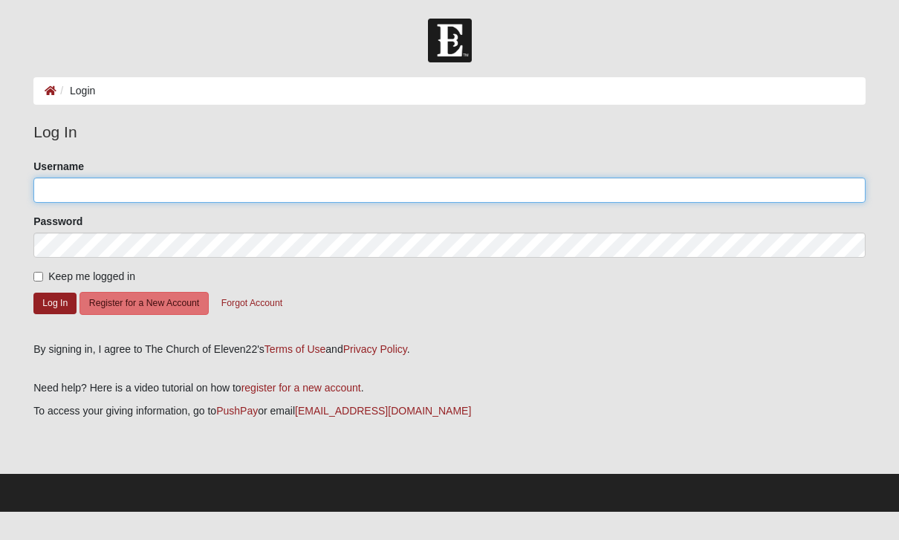
click at [134, 192] on input "Username" at bounding box center [449, 189] width 832 height 25
type input "[EMAIL_ADDRESS][DOMAIN_NAME]"
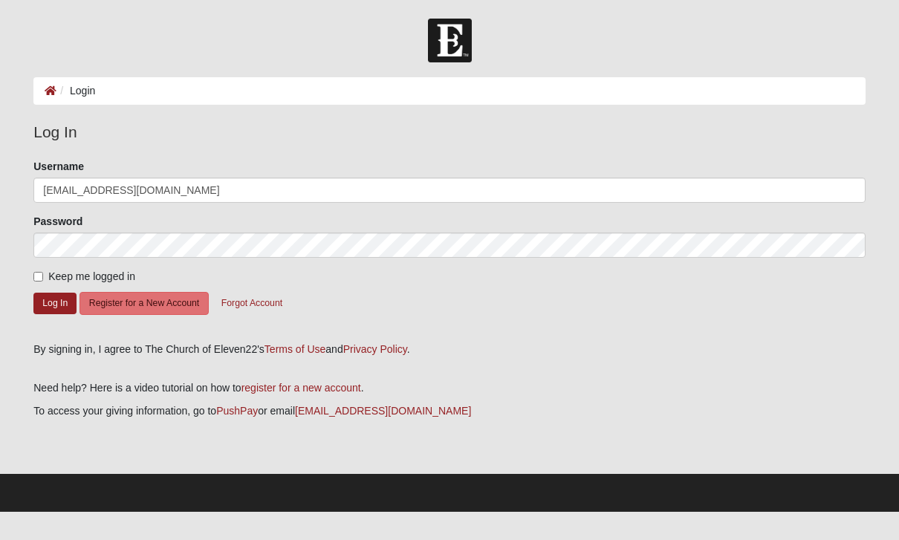
click at [55, 302] on button "Log In" at bounding box center [54, 304] width 43 height 22
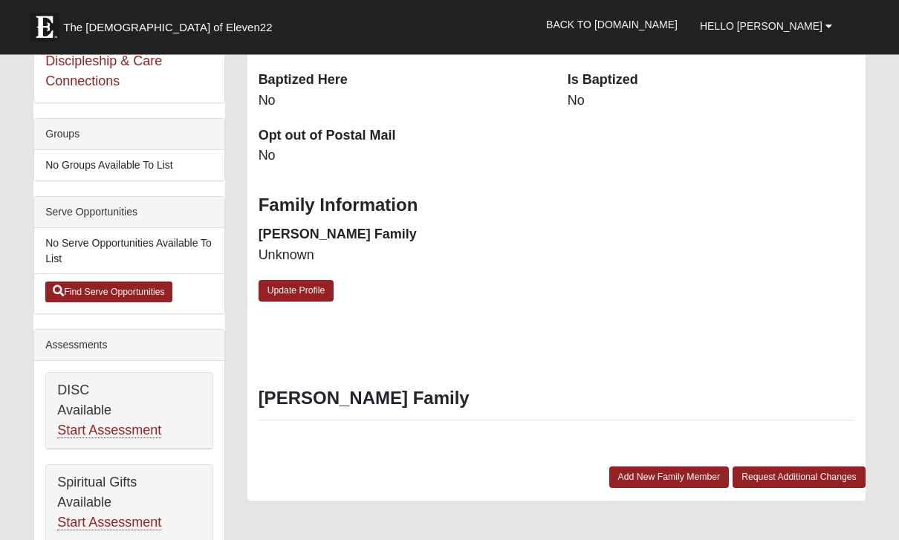
scroll to position [330, 0]
click at [307, 281] on link "Update Profile" at bounding box center [296, 291] width 76 height 22
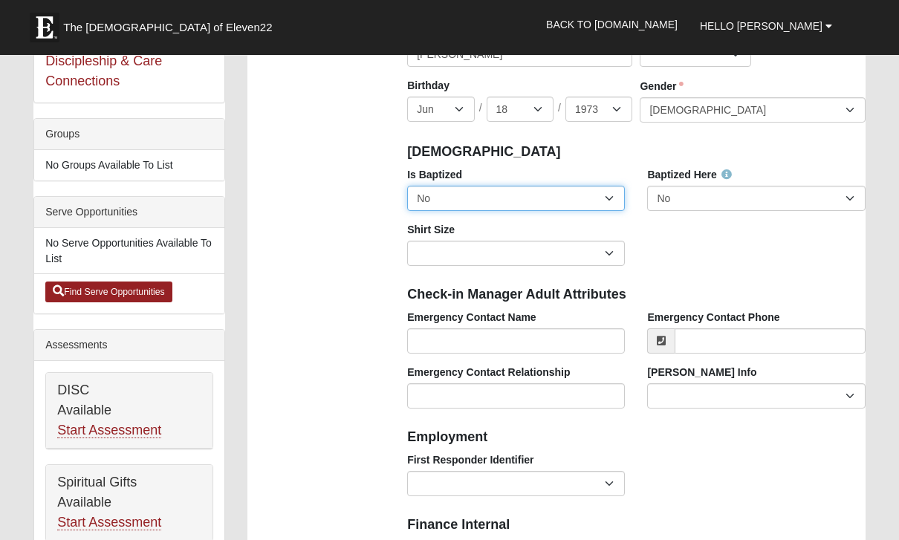
click at [604, 195] on select "No Yes" at bounding box center [516, 198] width 218 height 25
select select "True"
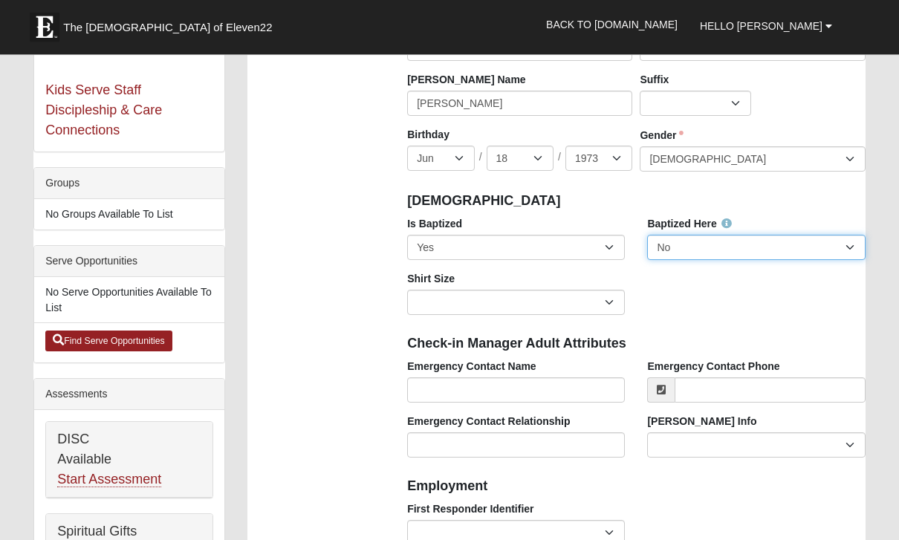
click at [749, 255] on select "No Yes" at bounding box center [756, 247] width 218 height 25
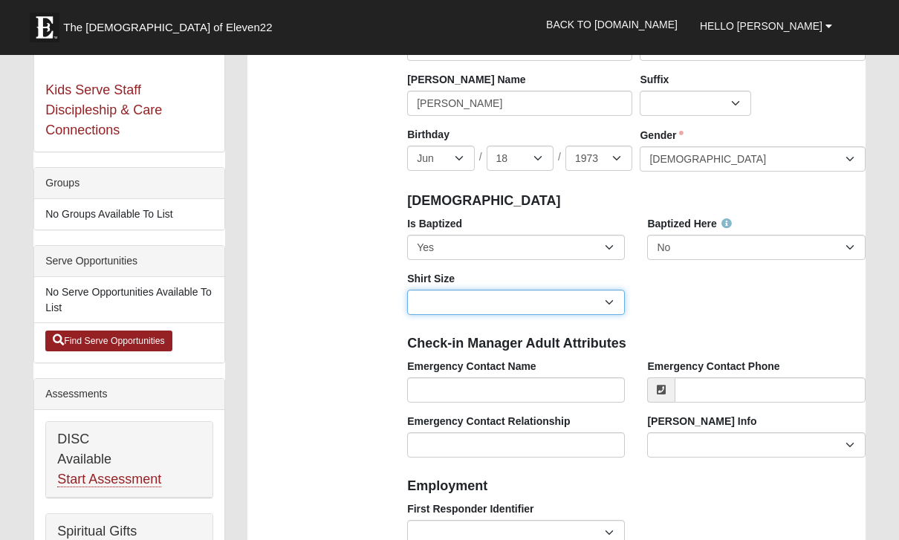
click at [591, 298] on select "Adult Small Adult Medium Adult Large Adult XL Adult XXL Adult 3XL Adult 4XL You…" at bounding box center [516, 302] width 218 height 25
select select "Adult XL"
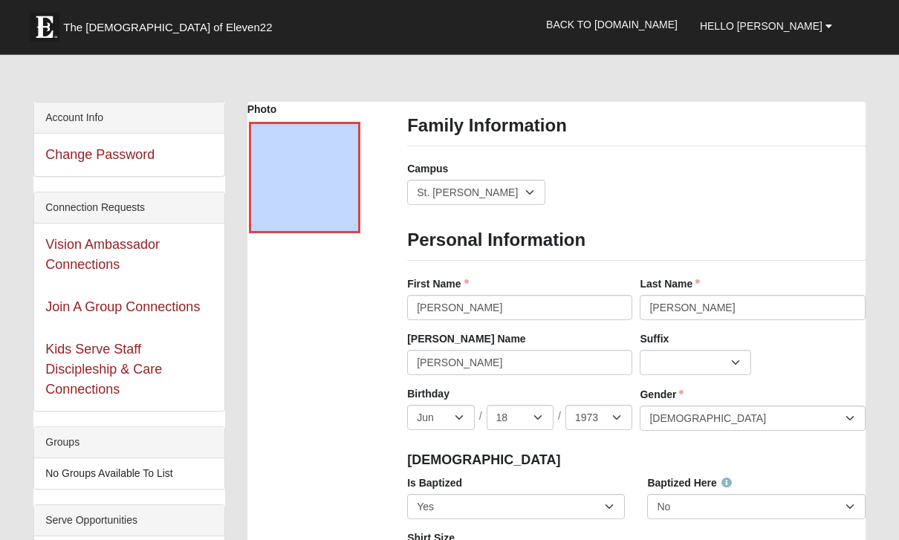
scroll to position [7, 0]
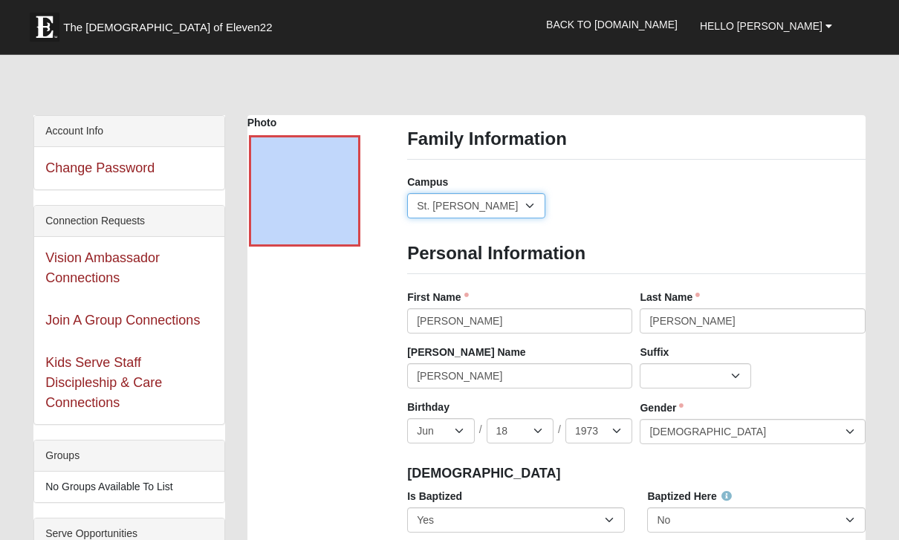
click at [505, 206] on select "Arlington Baymeadows Eleven22 Online Fleming Island Jesup Mandarin North Jax Or…" at bounding box center [476, 206] width 138 height 25
select select "3"
click at [344, 237] on link at bounding box center [345, 229] width 19 height 24
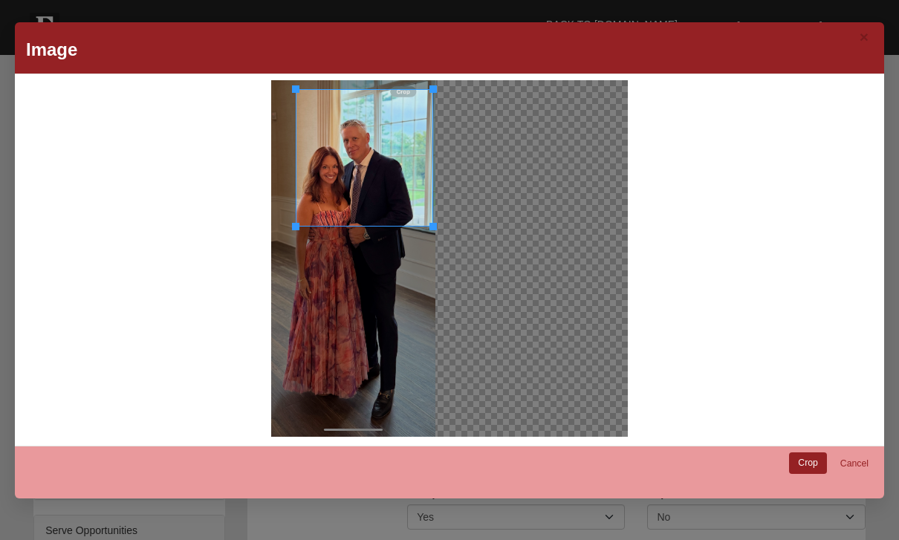
scroll to position [13, 0]
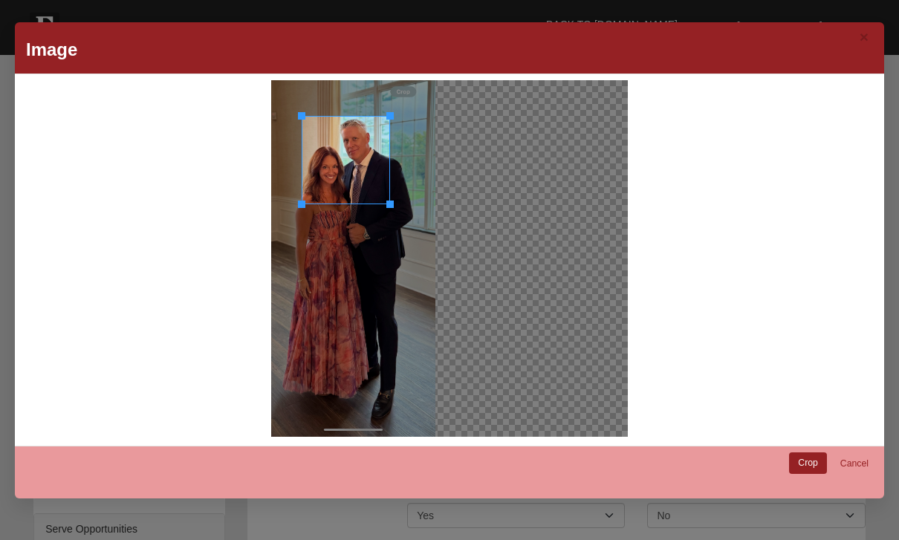
click at [811, 465] on link "Crop" at bounding box center [808, 463] width 38 height 22
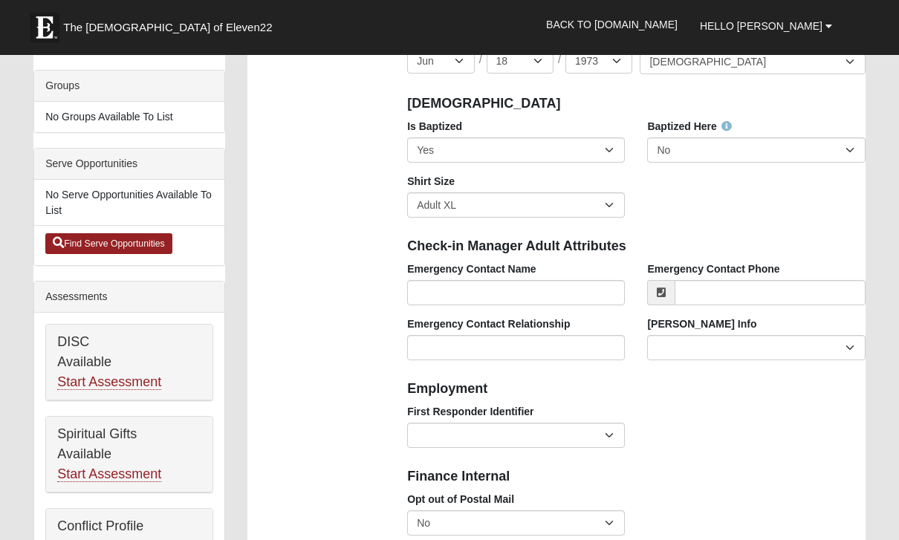
scroll to position [402, 0]
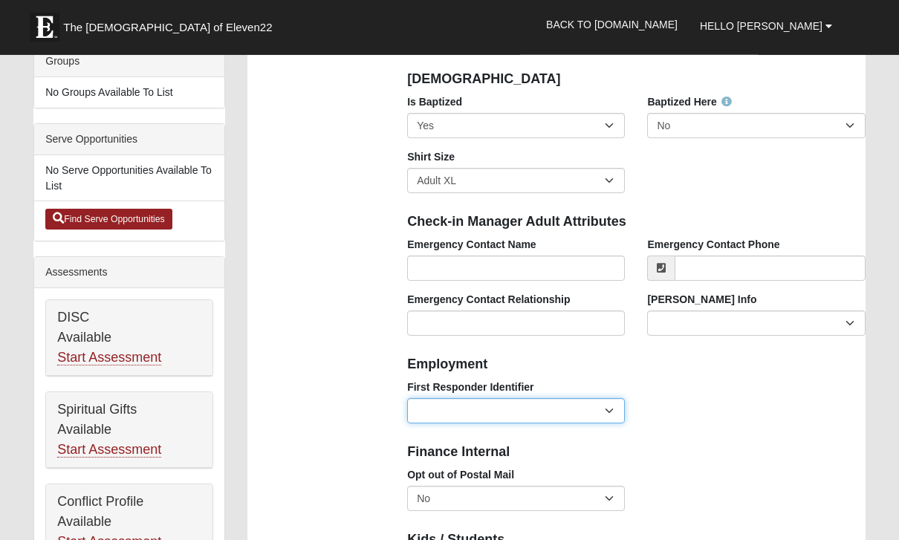
click at [610, 405] on select "EMT | Paramedic | Medical Firefighter | Fire Department Police Officer | Sherif…" at bounding box center [516, 411] width 218 height 25
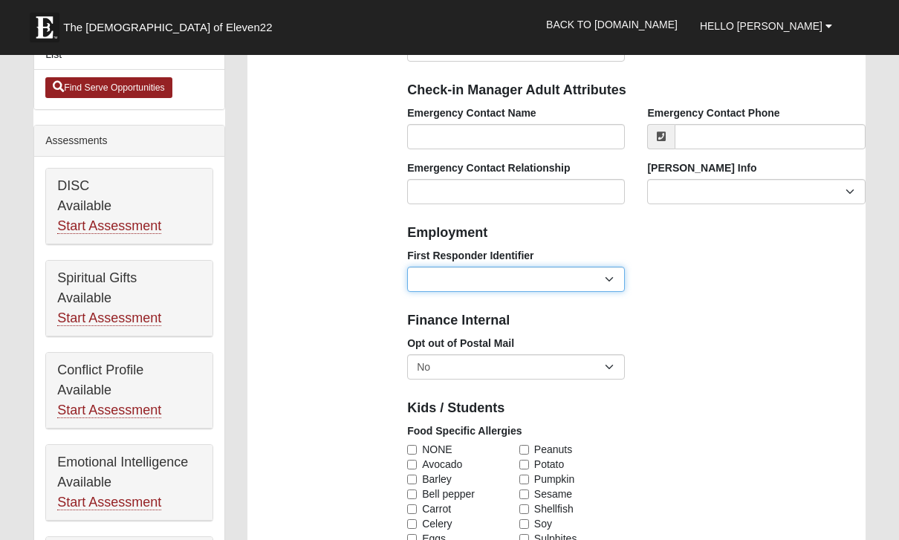
scroll to position [535, 0]
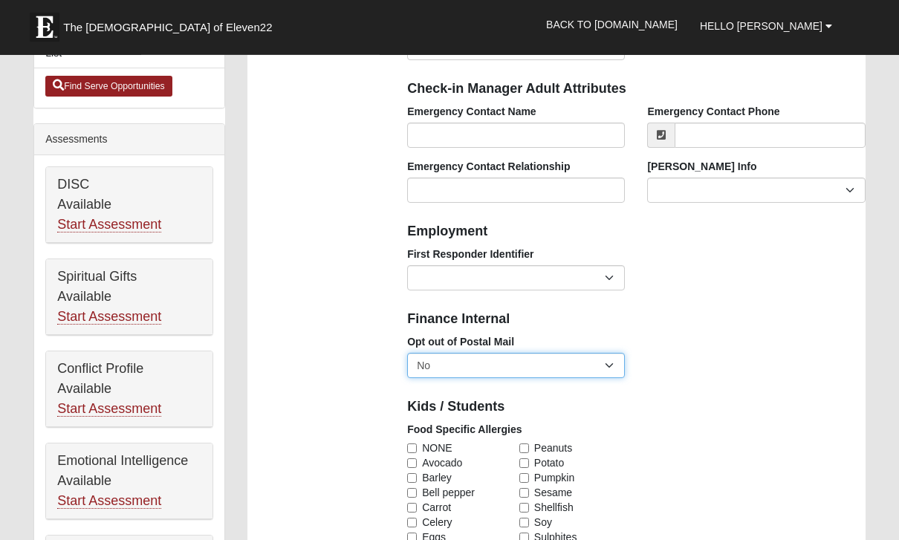
click at [609, 368] on select "No Yes" at bounding box center [516, 365] width 218 height 25
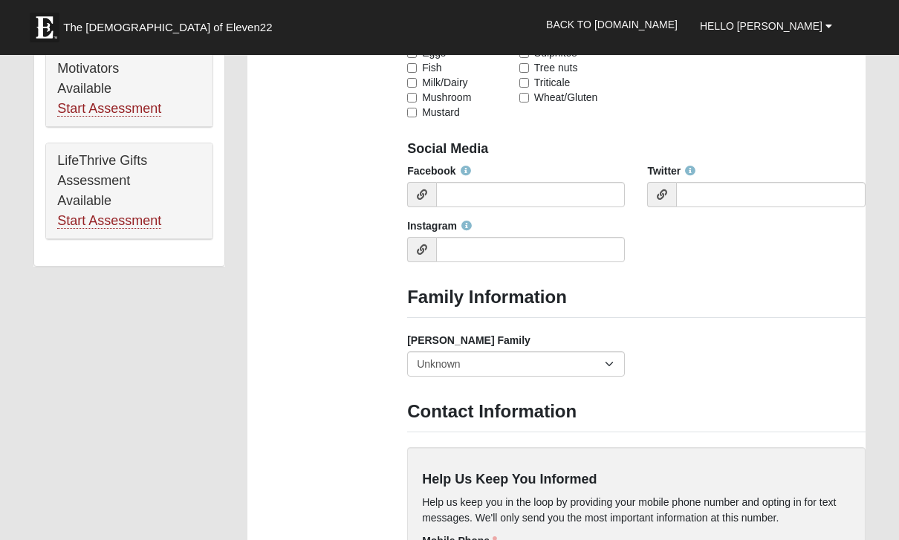
scroll to position [1020, 0]
click at [605, 362] on select "Yes, we are a current foster family No, we are a former foster family No, we ha…" at bounding box center [516, 363] width 218 height 25
select select "2891"
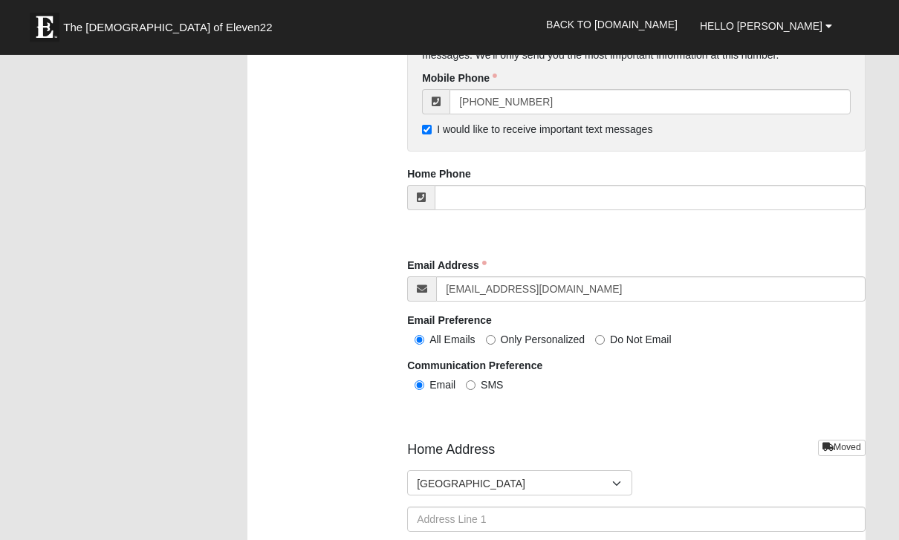
scroll to position [1482, 0]
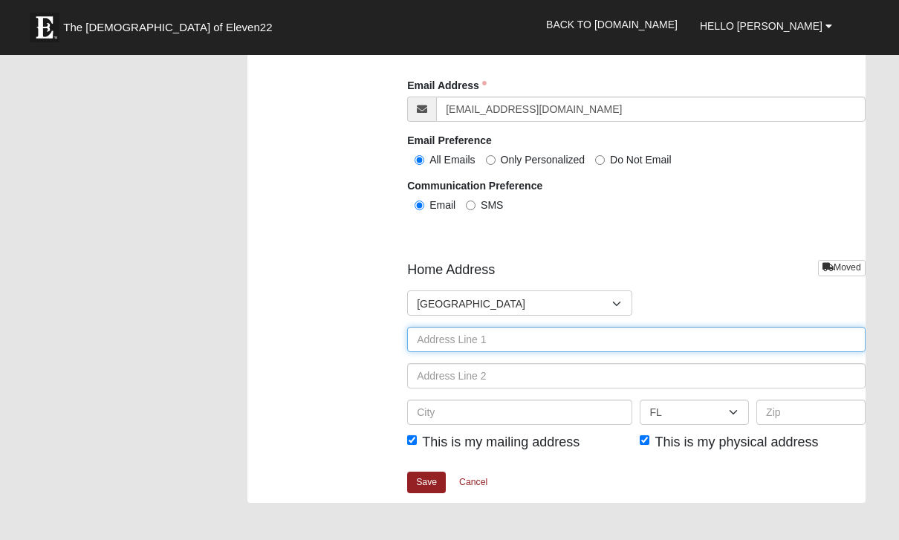
click at [541, 336] on input "text" at bounding box center [636, 339] width 458 height 25
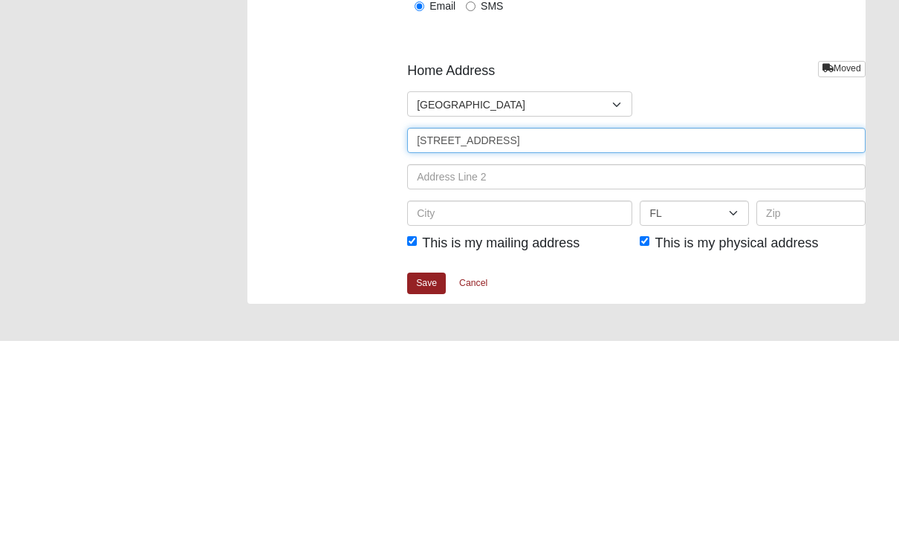
type input "4408 Seabreeze Drive"
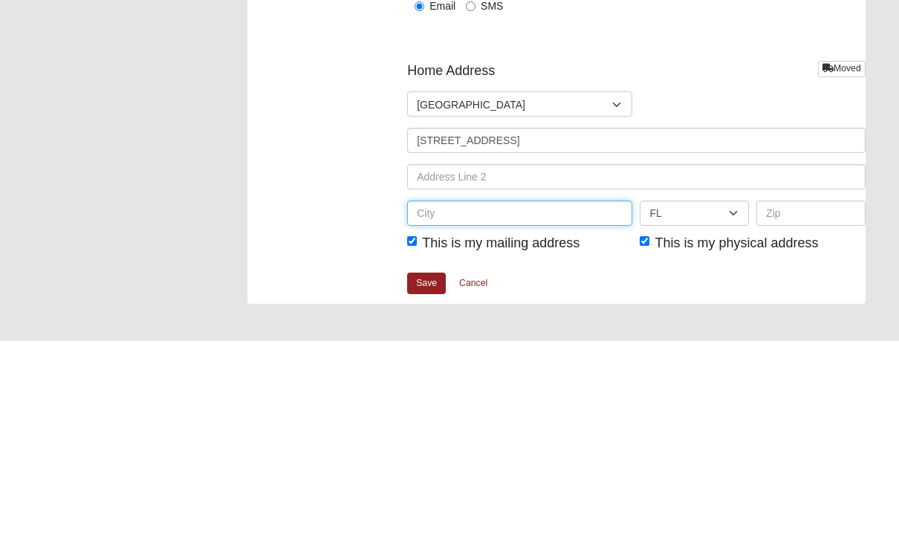
click at [465, 400] on input "text" at bounding box center [519, 412] width 225 height 25
type input "Jacksonville"
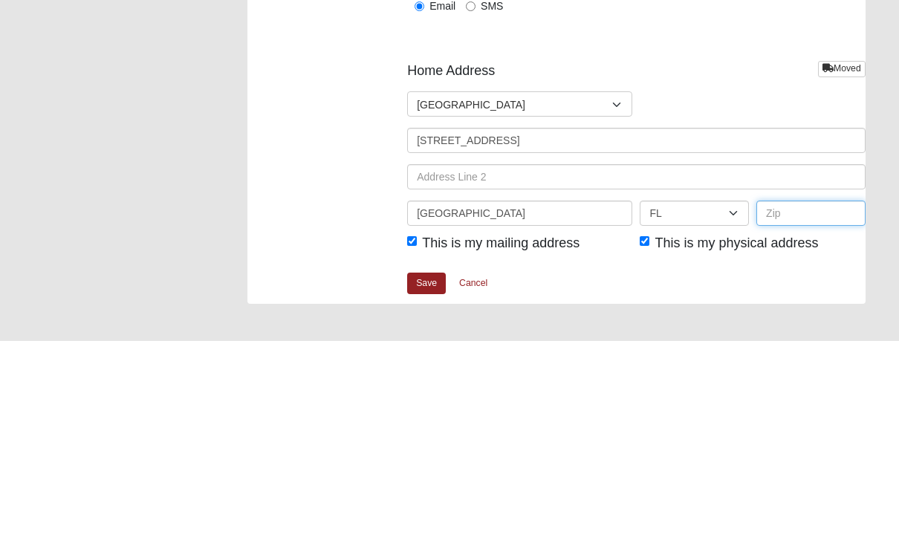
click at [799, 400] on input "text" at bounding box center [810, 412] width 109 height 25
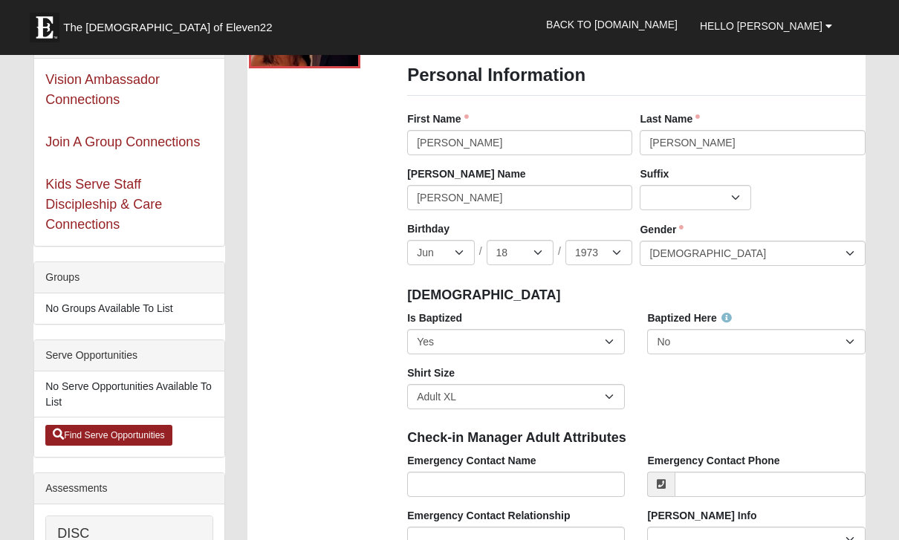
scroll to position [188, 0]
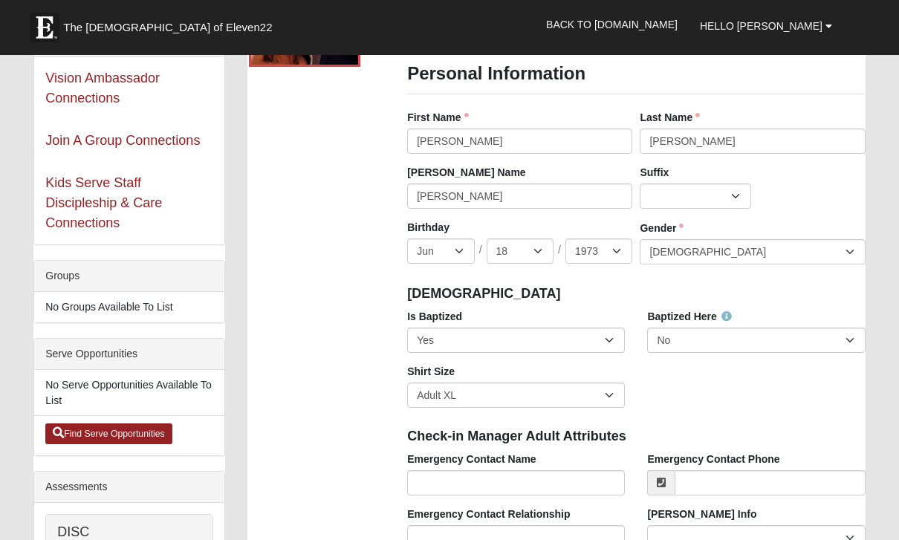
type input "32250"
click at [735, 198] on select "Jr. Sr. Ph.D. II III IV V VI MD" at bounding box center [694, 195] width 111 height 25
select select "189"
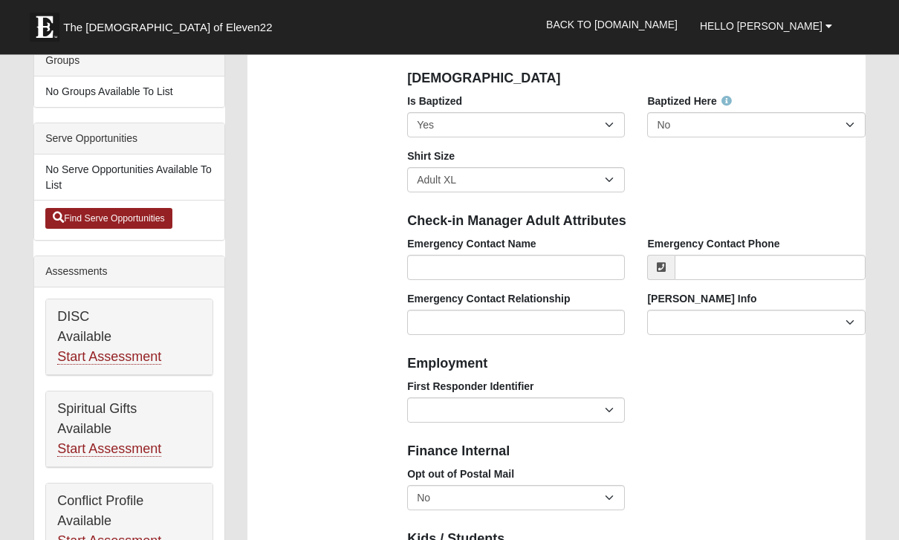
scroll to position [408, 0]
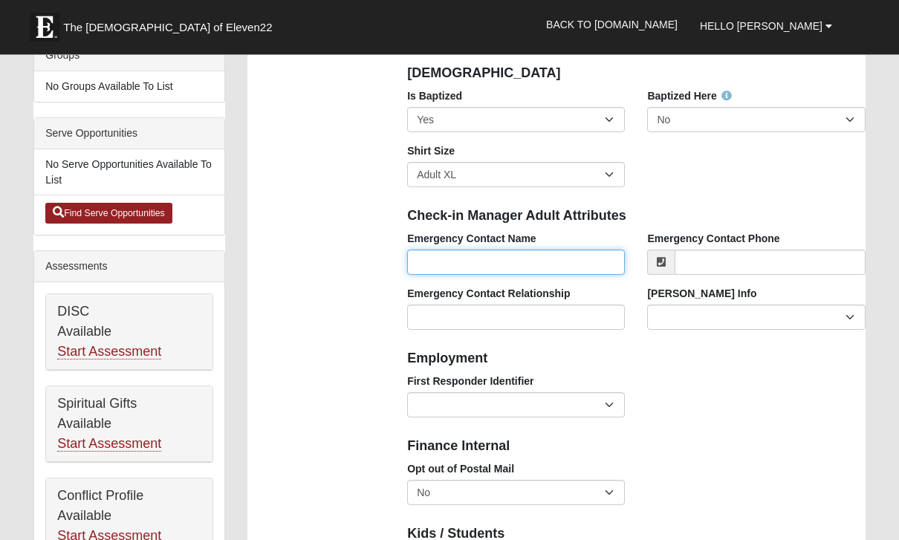
click at [474, 259] on input "Emergency Contact Name" at bounding box center [516, 262] width 218 height 25
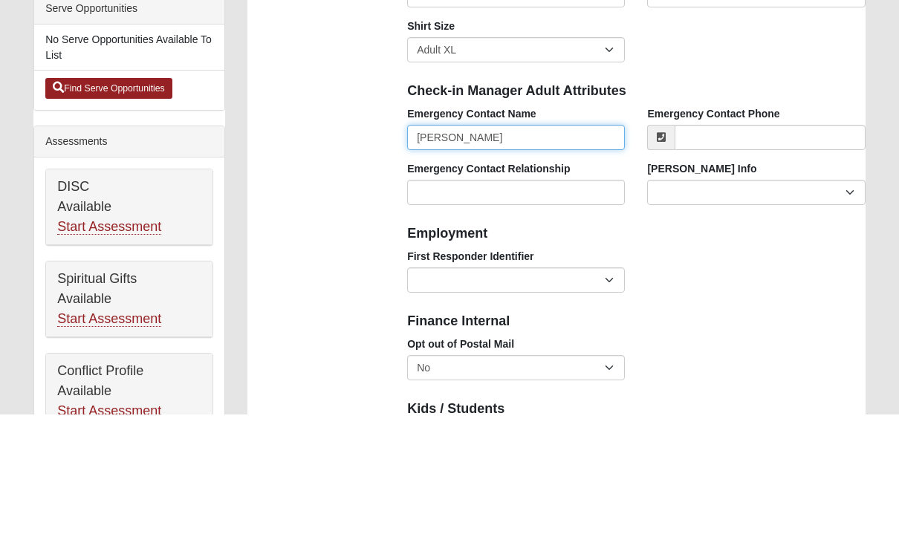
type input "Kerianne Mellett"
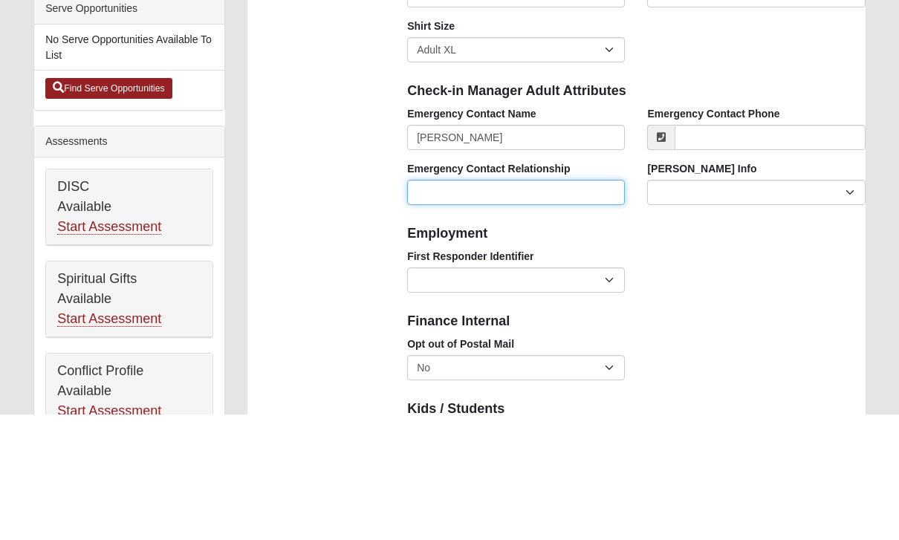
click at [462, 305] on input "Emergency Contact Relationship" at bounding box center [516, 317] width 218 height 25
type input "Spouse"
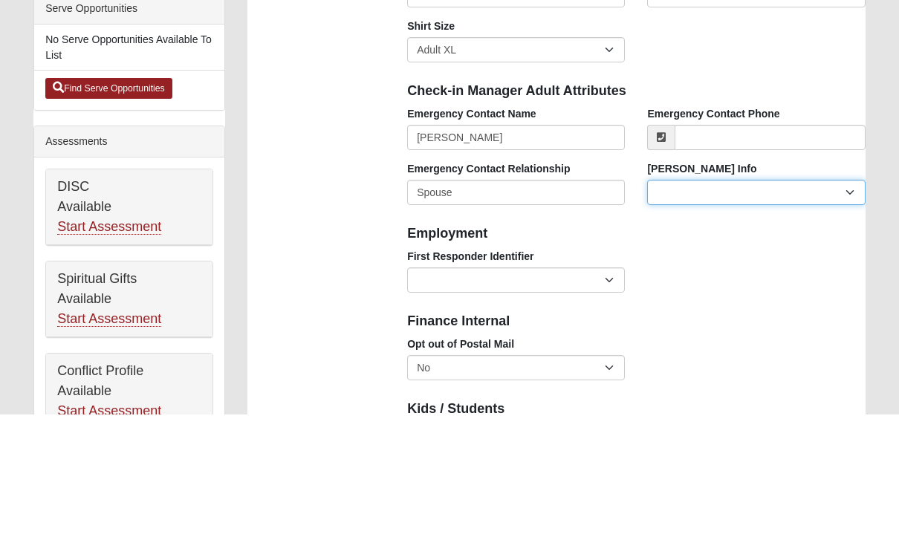
click at [711, 305] on select "Current Foster Child Current Foster Parent Former Foster Child Former Foster Pa…" at bounding box center [756, 317] width 218 height 25
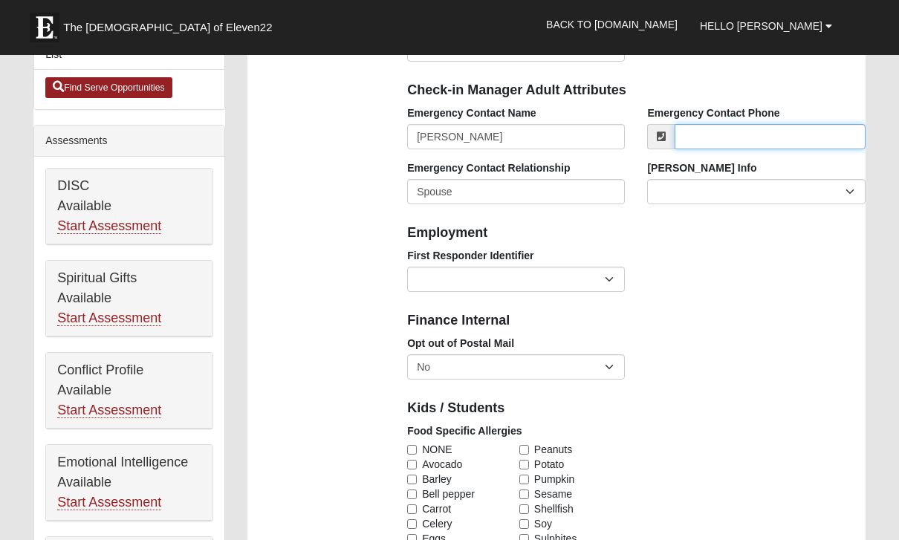
click at [750, 134] on input "Emergency Contact Phone" at bounding box center [769, 136] width 190 height 25
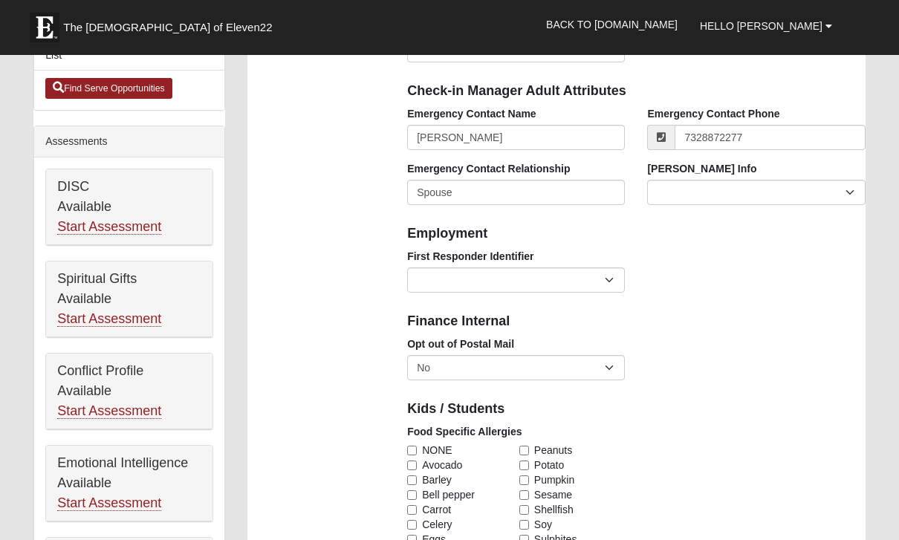
type input "(732) 887-2277"
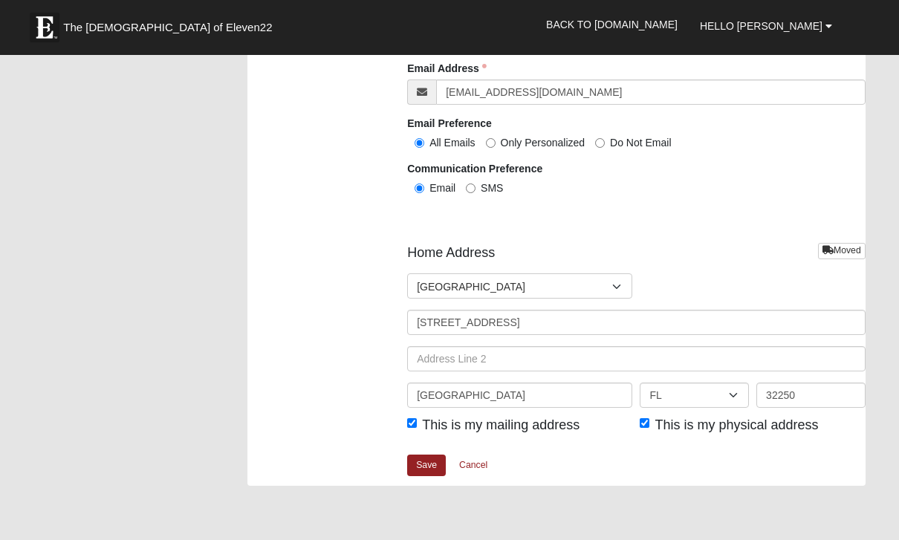
scroll to position [1686, 0]
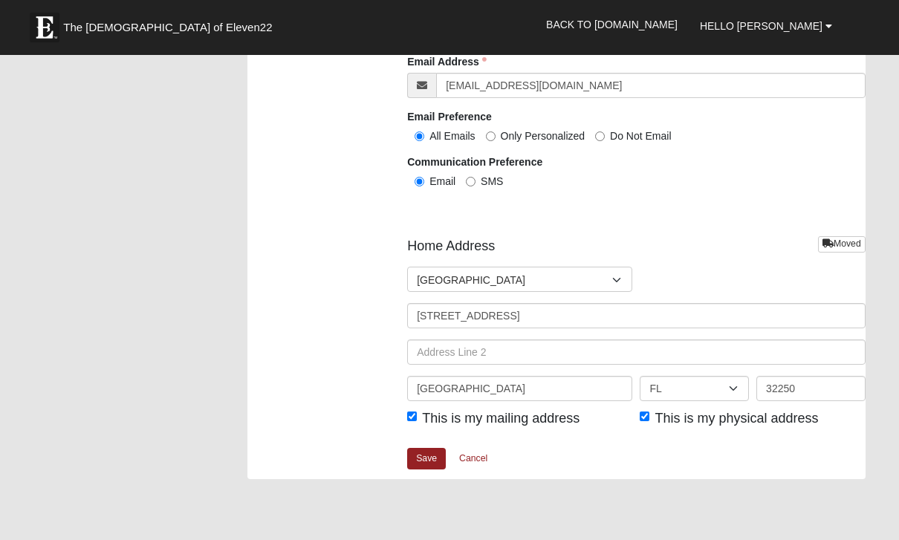
click at [430, 449] on link "Save" at bounding box center [426, 459] width 39 height 22
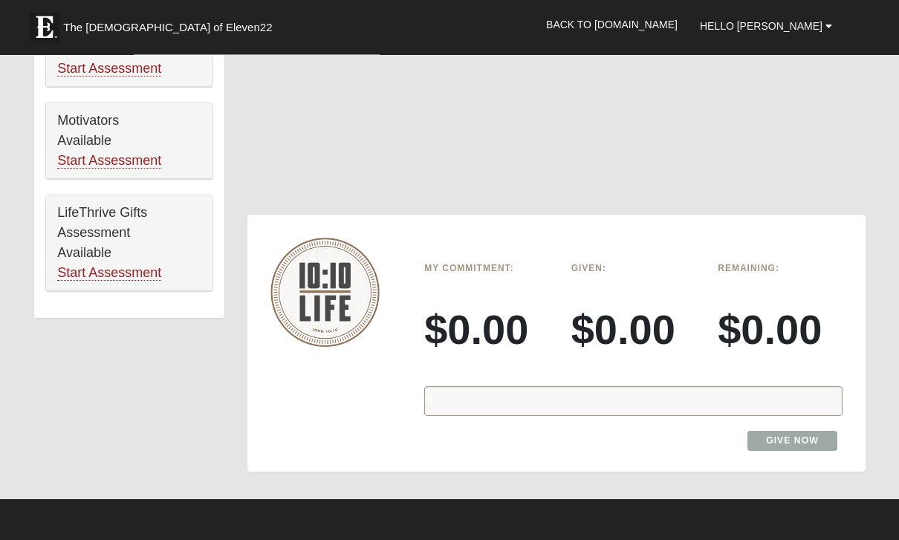
scroll to position [968, 0]
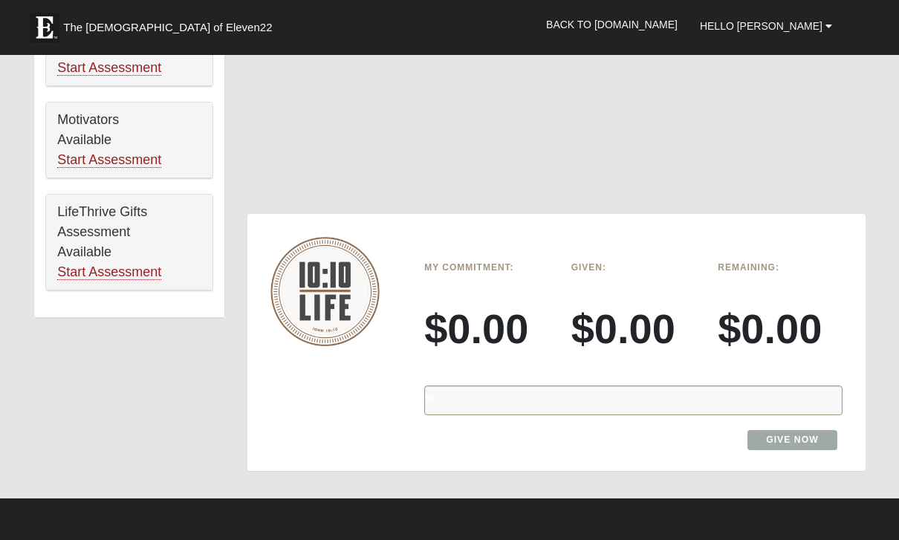
click at [801, 430] on link "Give Now" at bounding box center [792, 440] width 90 height 20
